Goal: Transaction & Acquisition: Obtain resource

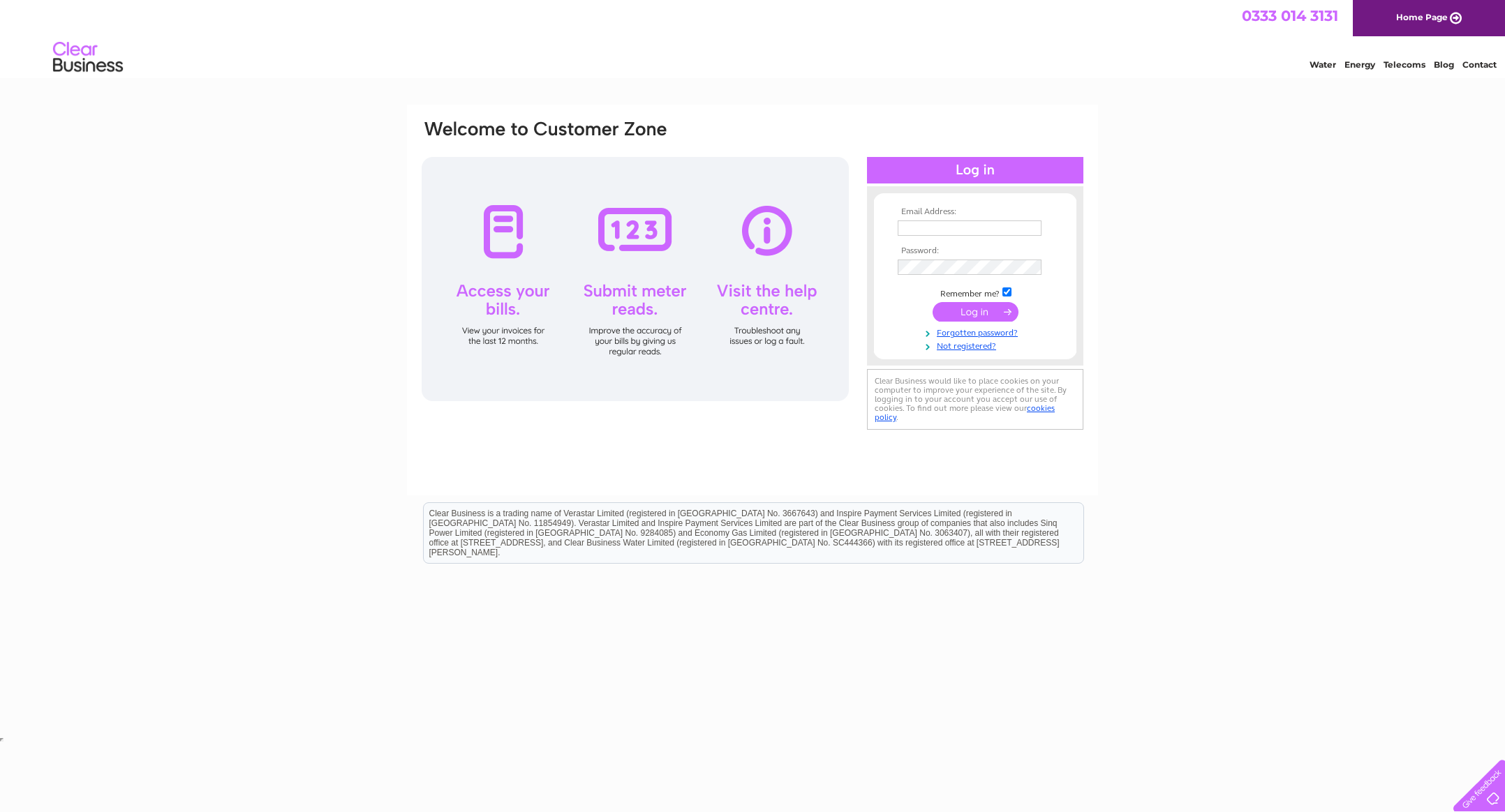
type input "mark@bettaprintwoodbridge.co.uk"
click at [979, 312] on input "submit" at bounding box center [975, 311] width 86 height 20
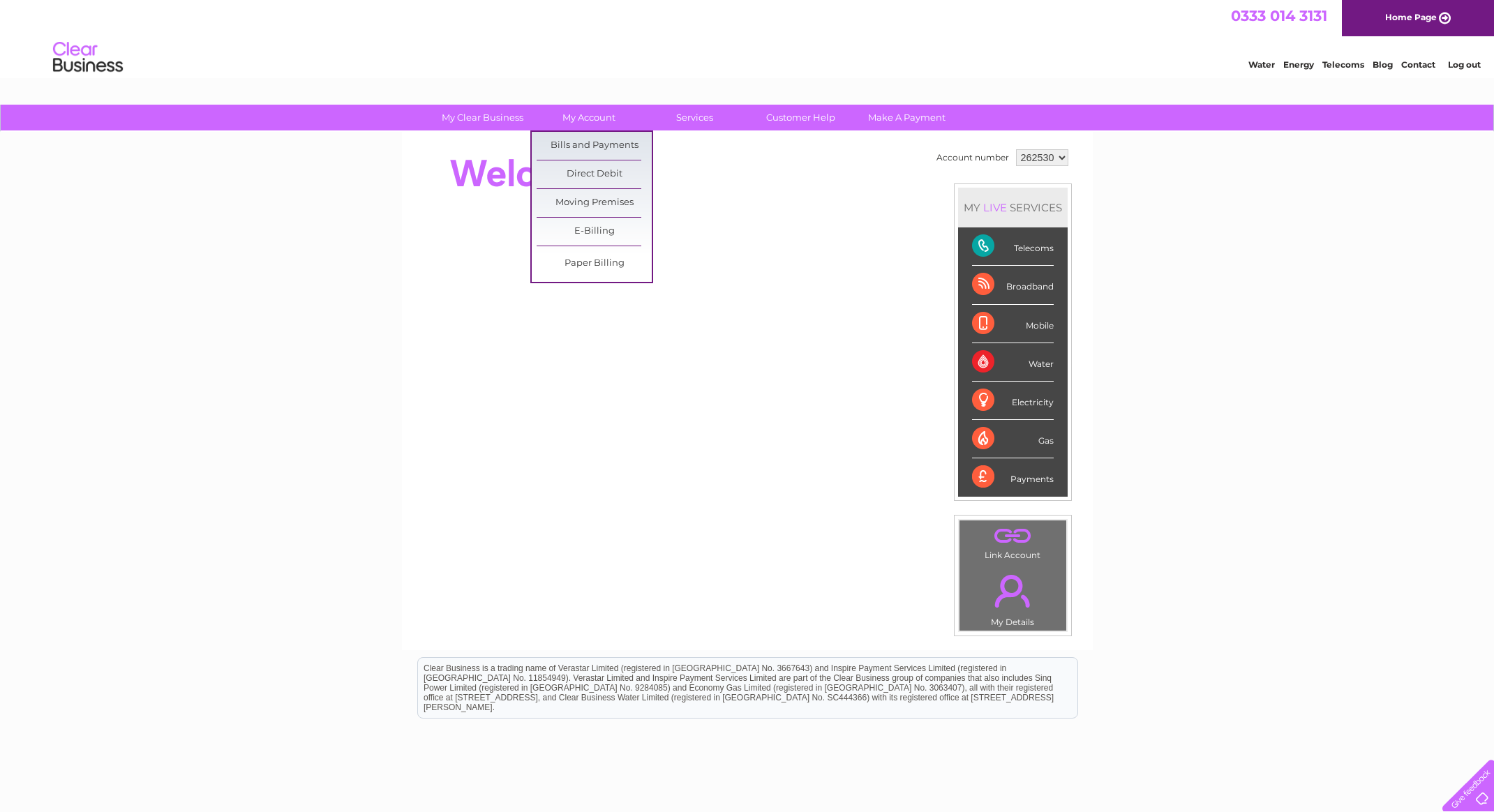
click at [587, 117] on link "My Account" at bounding box center [589, 117] width 115 height 25
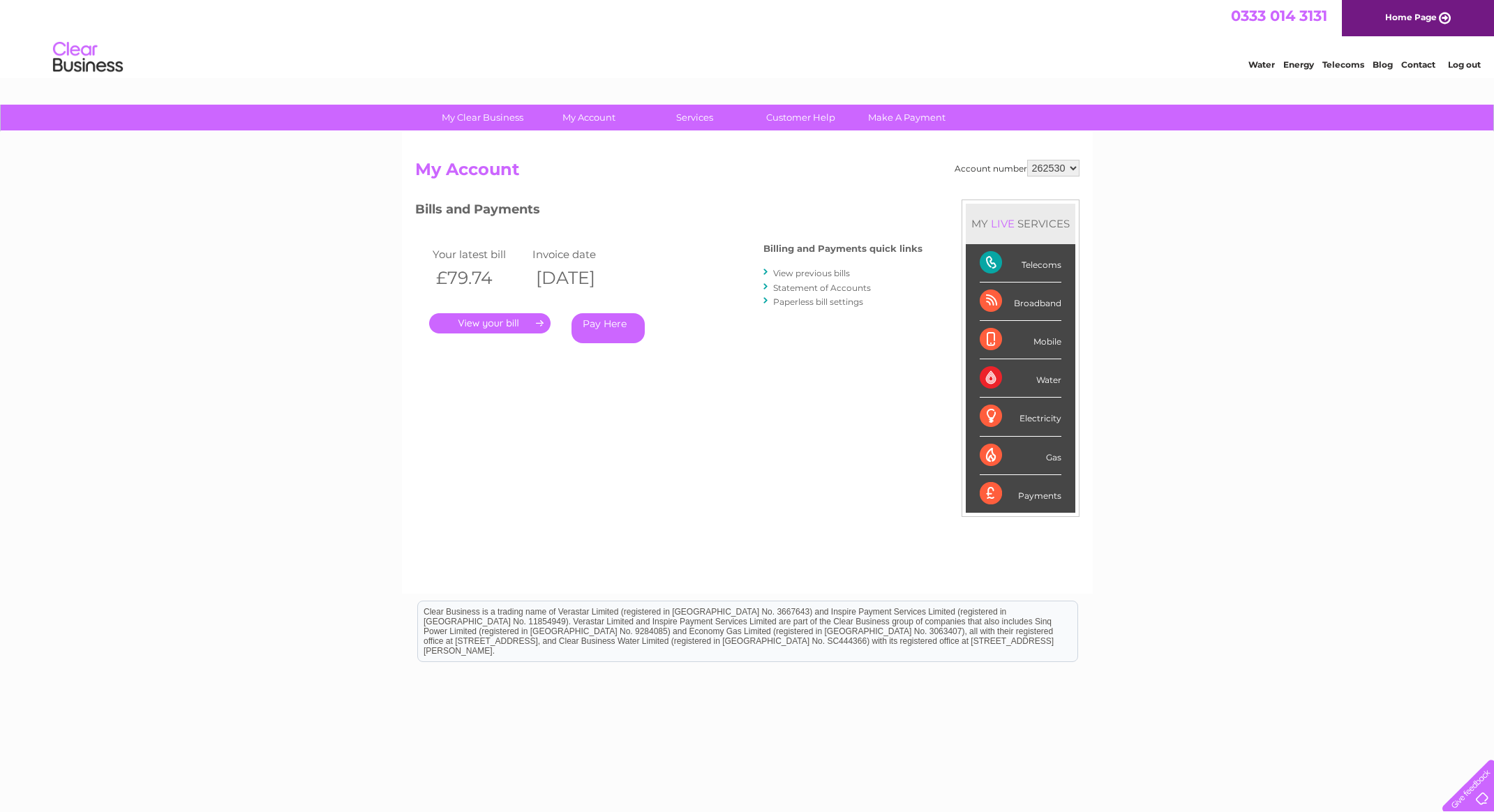
click at [522, 324] on link "." at bounding box center [490, 323] width 121 height 20
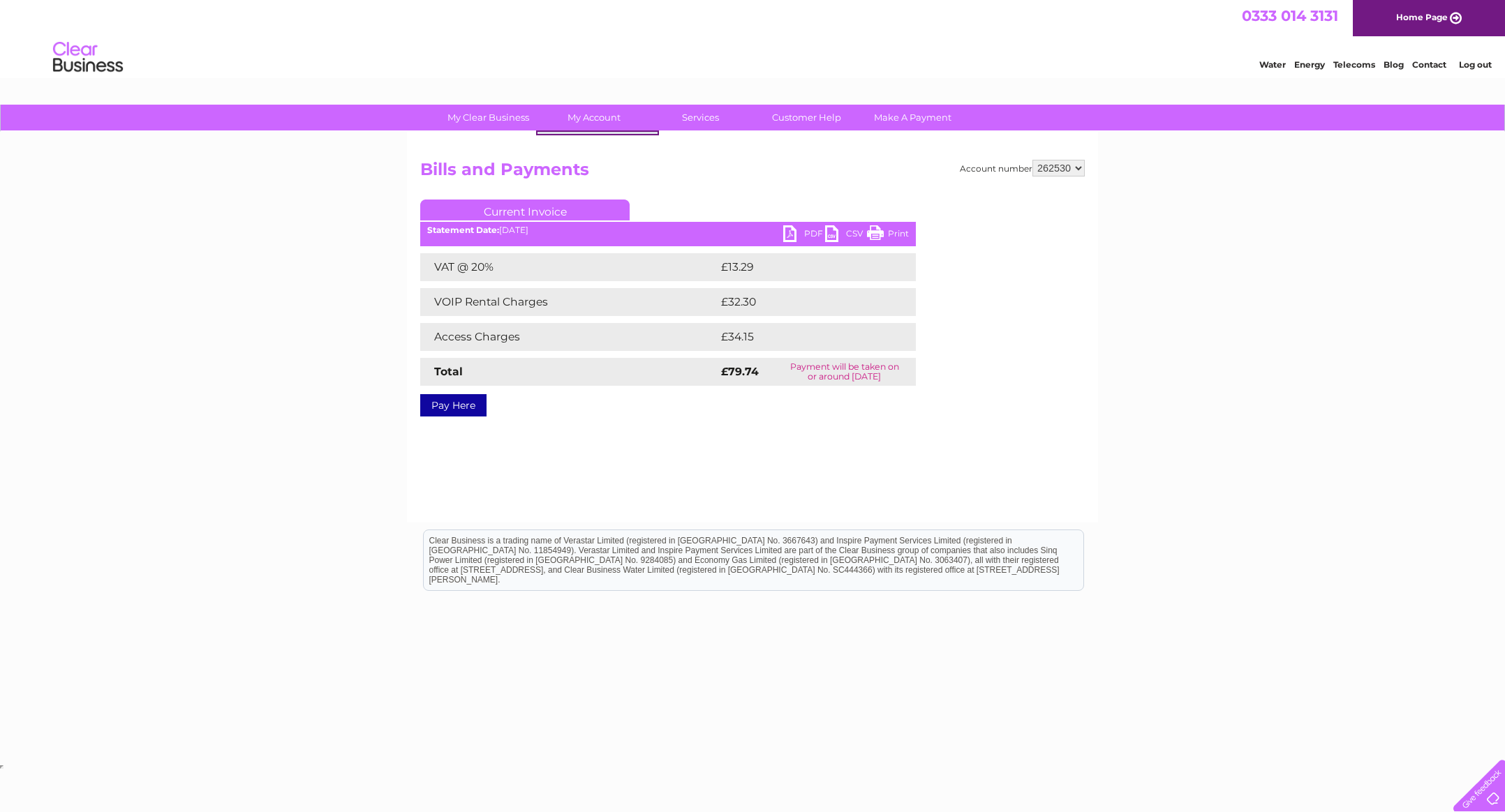
click at [587, 117] on link "My Account" at bounding box center [594, 117] width 115 height 25
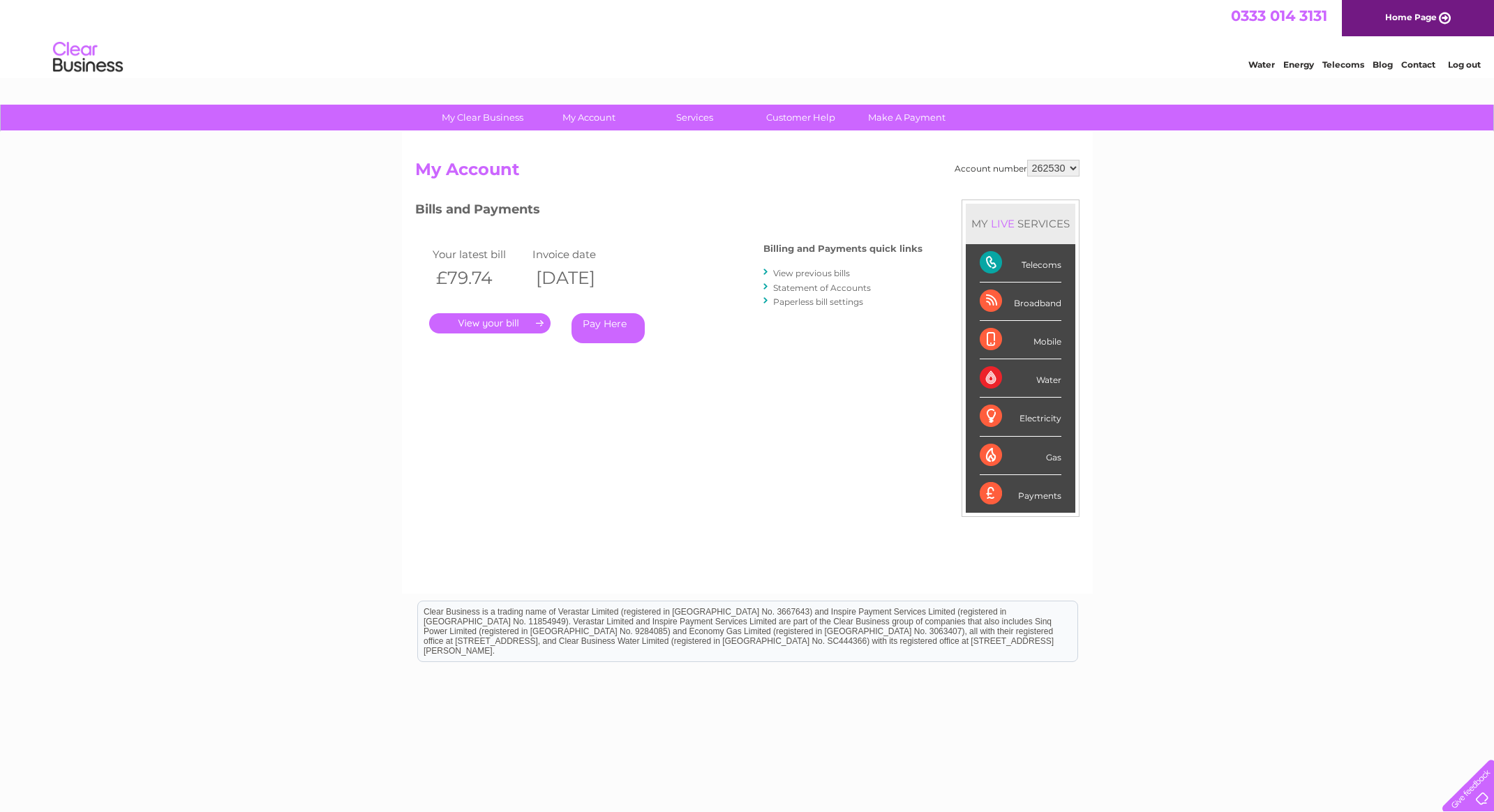
click at [507, 322] on link "." at bounding box center [490, 323] width 121 height 20
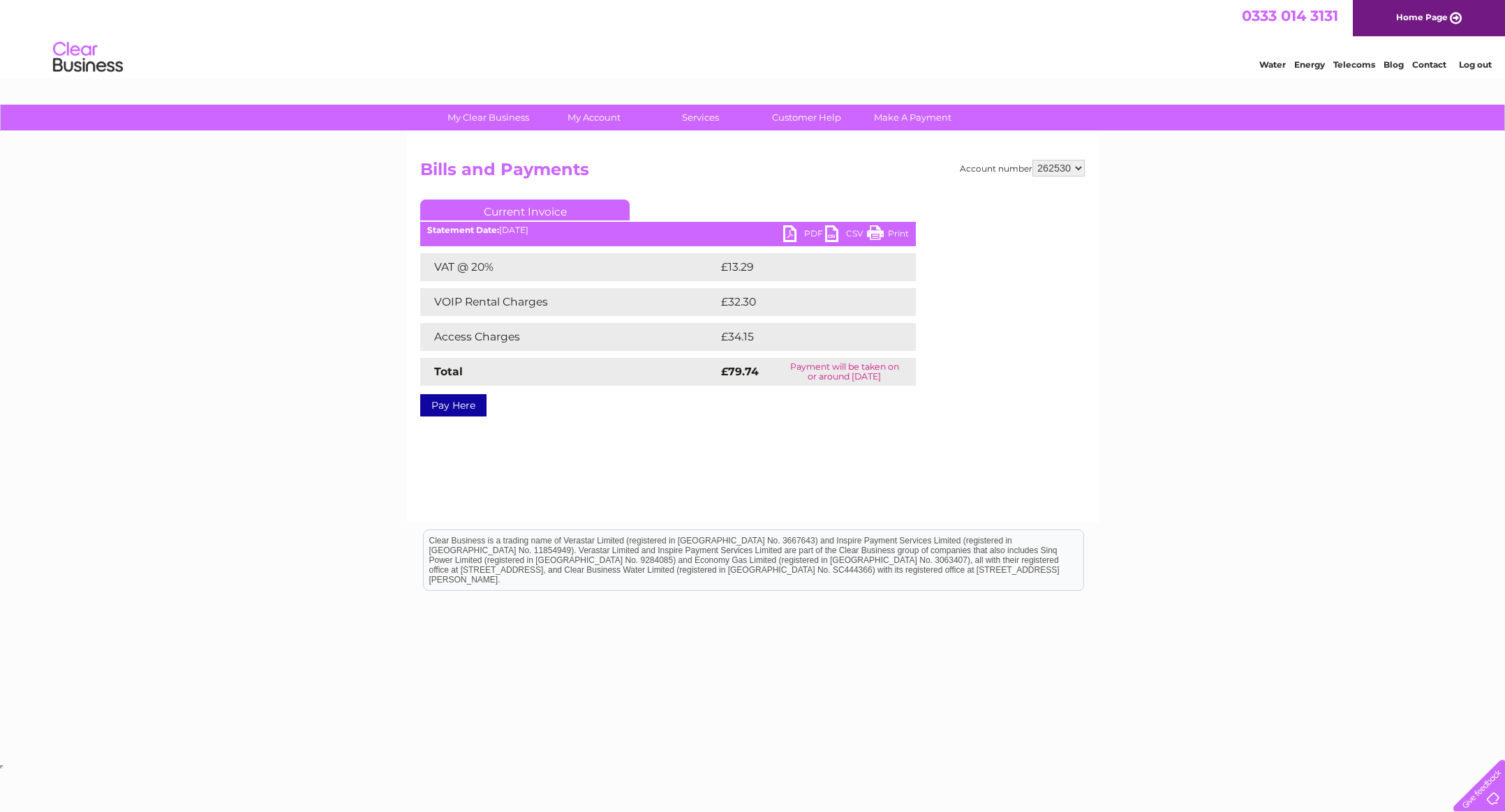
click at [793, 232] on link "PDF" at bounding box center [804, 236] width 42 height 20
click at [1392, 65] on link "Blog" at bounding box center [1394, 64] width 20 height 10
